Goal: Navigation & Orientation: Find specific page/section

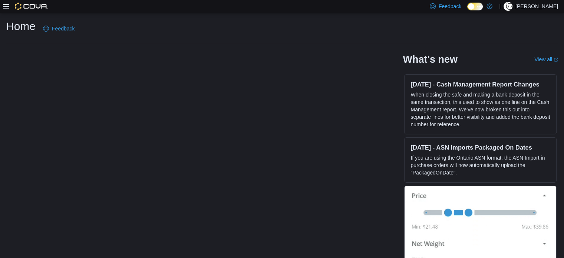
click at [4, 9] on icon at bounding box center [6, 6] width 6 height 4
